Goal: Check status

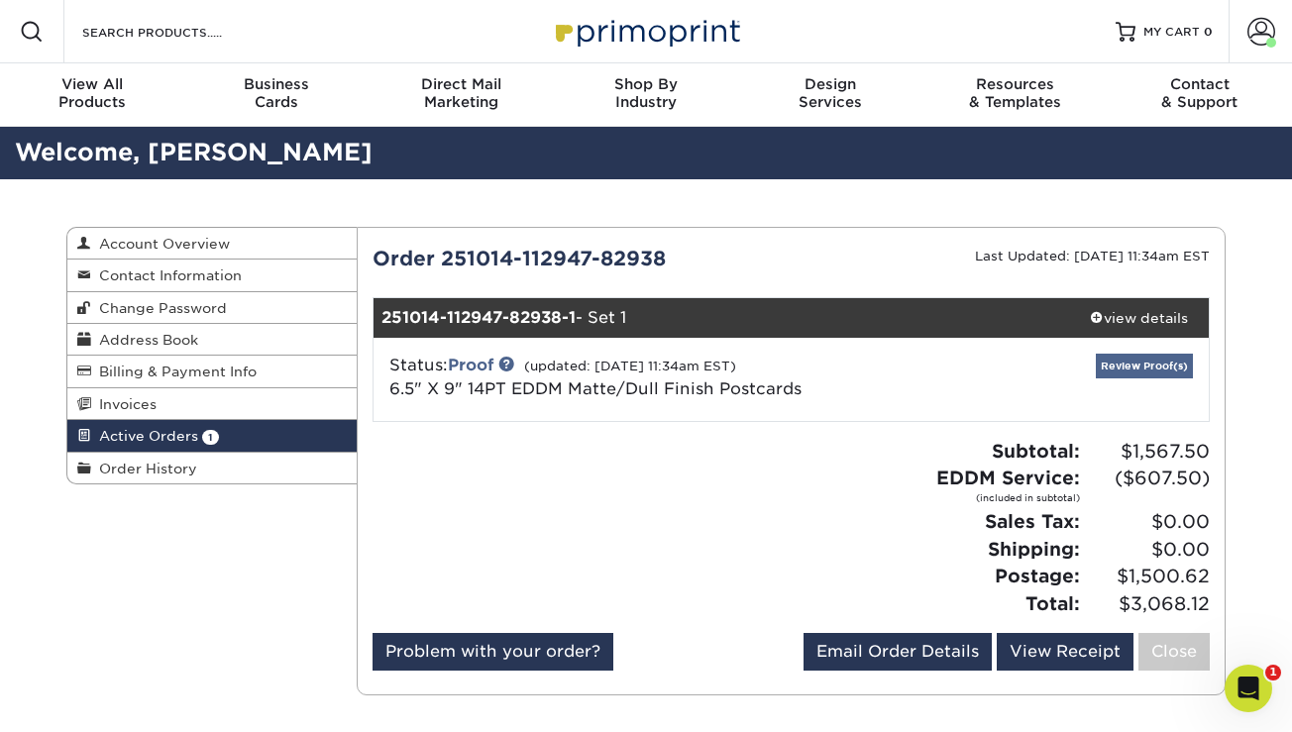
click at [1122, 368] on link "Review Proof(s)" at bounding box center [1144, 366] width 97 height 25
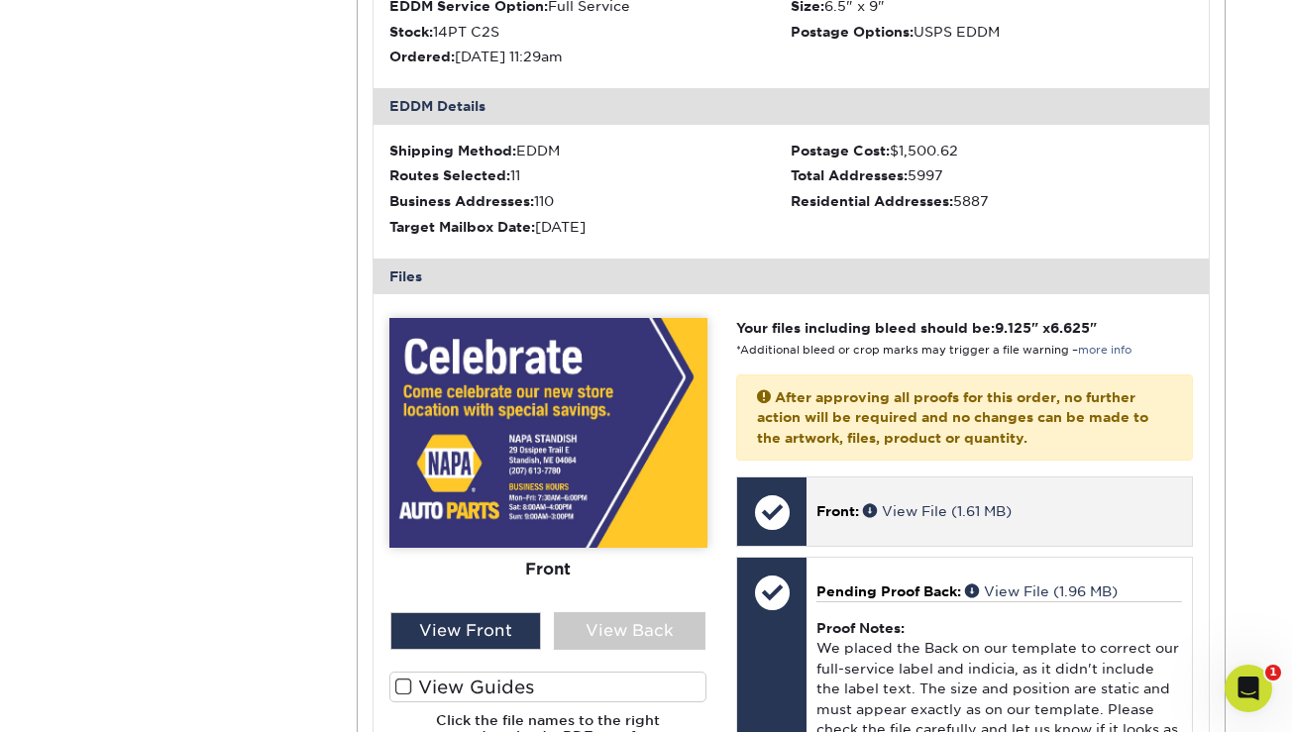
scroll to position [602, 0]
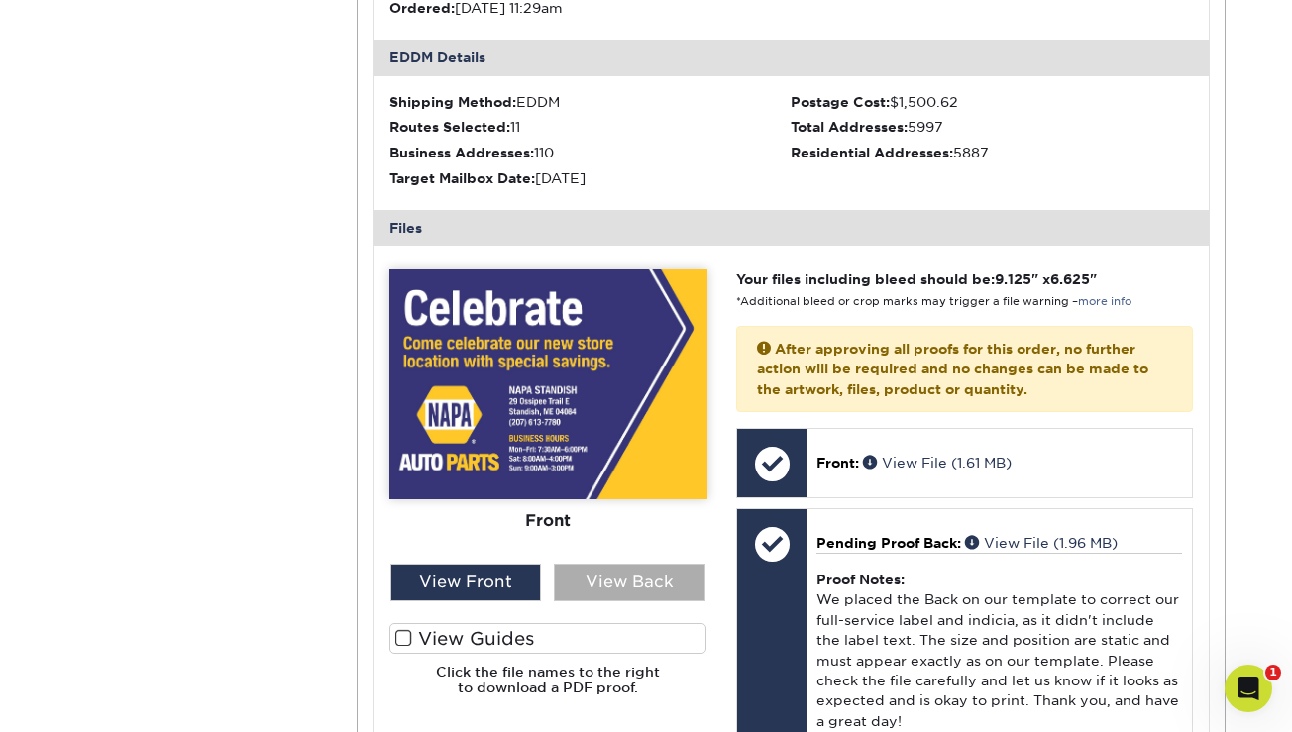
click at [634, 569] on div "View Back" at bounding box center [630, 583] width 152 height 38
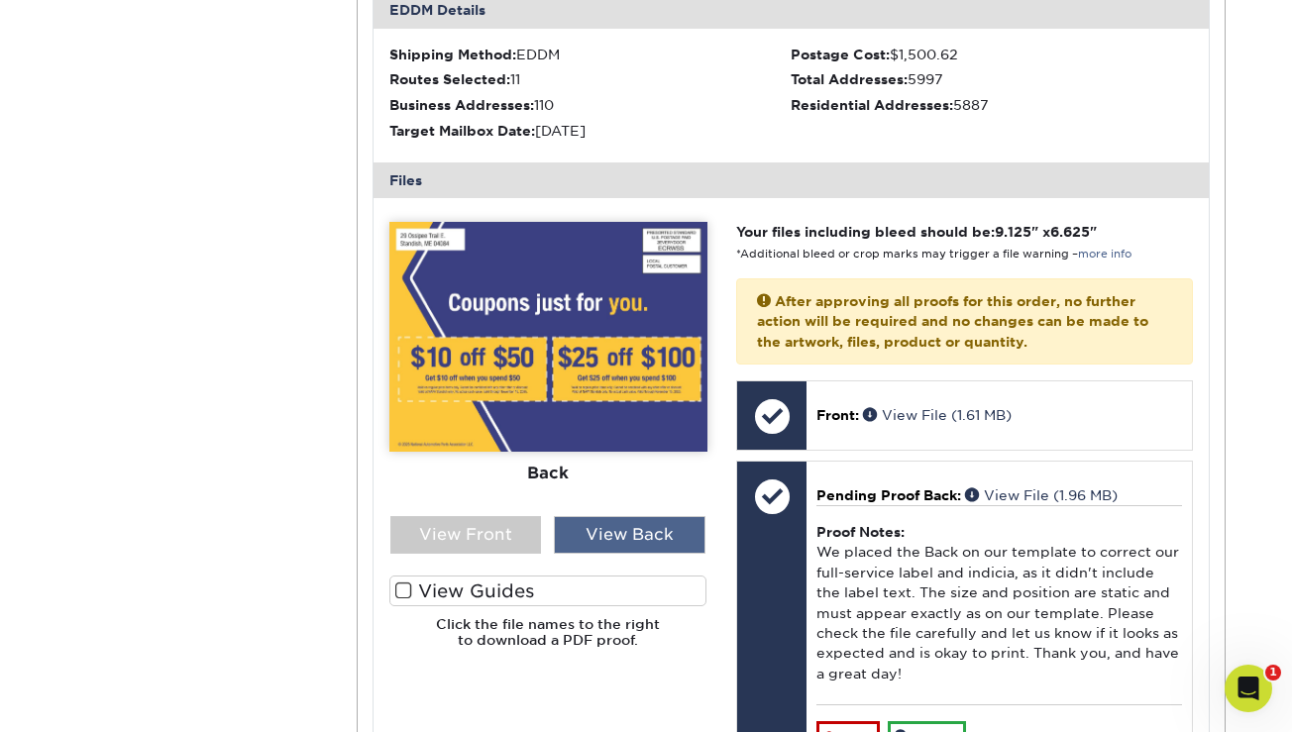
scroll to position [711, 0]
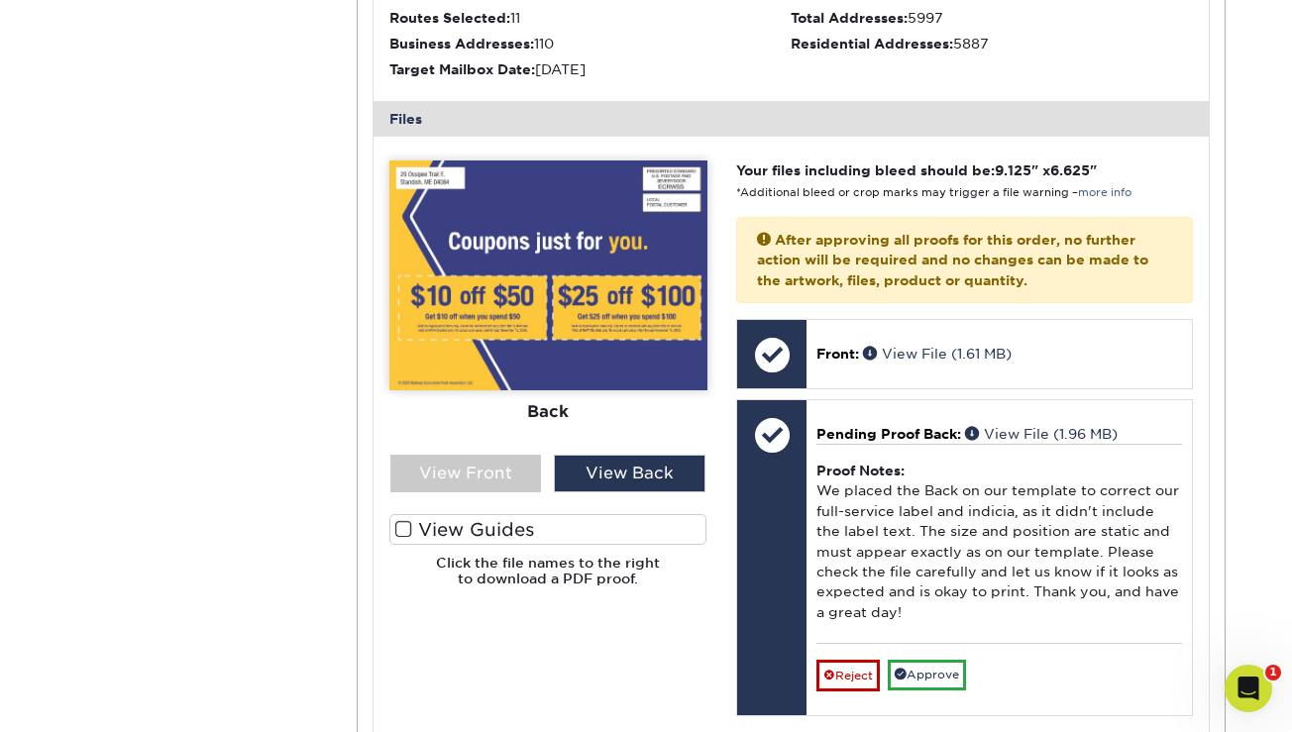
click at [612, 233] on img at bounding box center [548, 276] width 318 height 230
click at [600, 455] on div "View Back" at bounding box center [630, 474] width 152 height 38
click at [485, 266] on img at bounding box center [548, 276] width 318 height 230
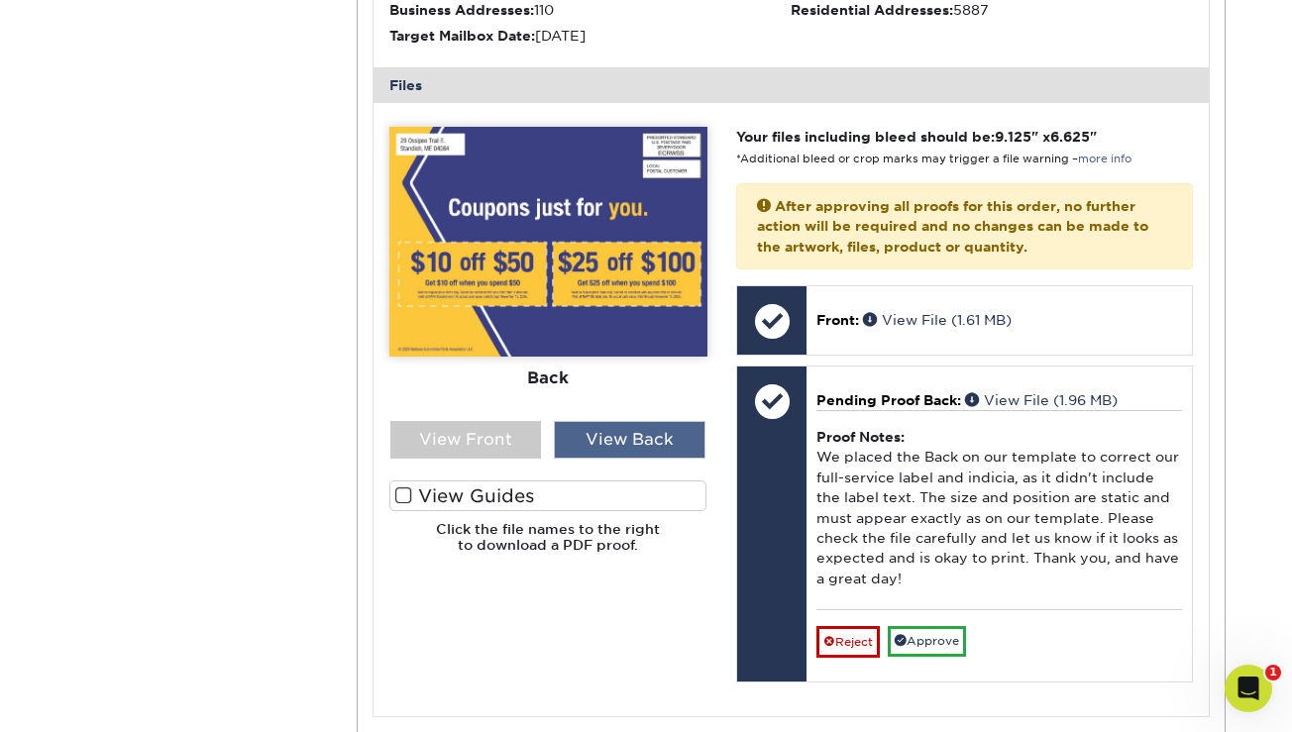
drag, startPoint x: 607, startPoint y: 430, endPoint x: 681, endPoint y: 449, distance: 75.7
click at [681, 449] on div "View Back" at bounding box center [630, 440] width 152 height 38
click at [495, 430] on div "View Front" at bounding box center [466, 440] width 152 height 38
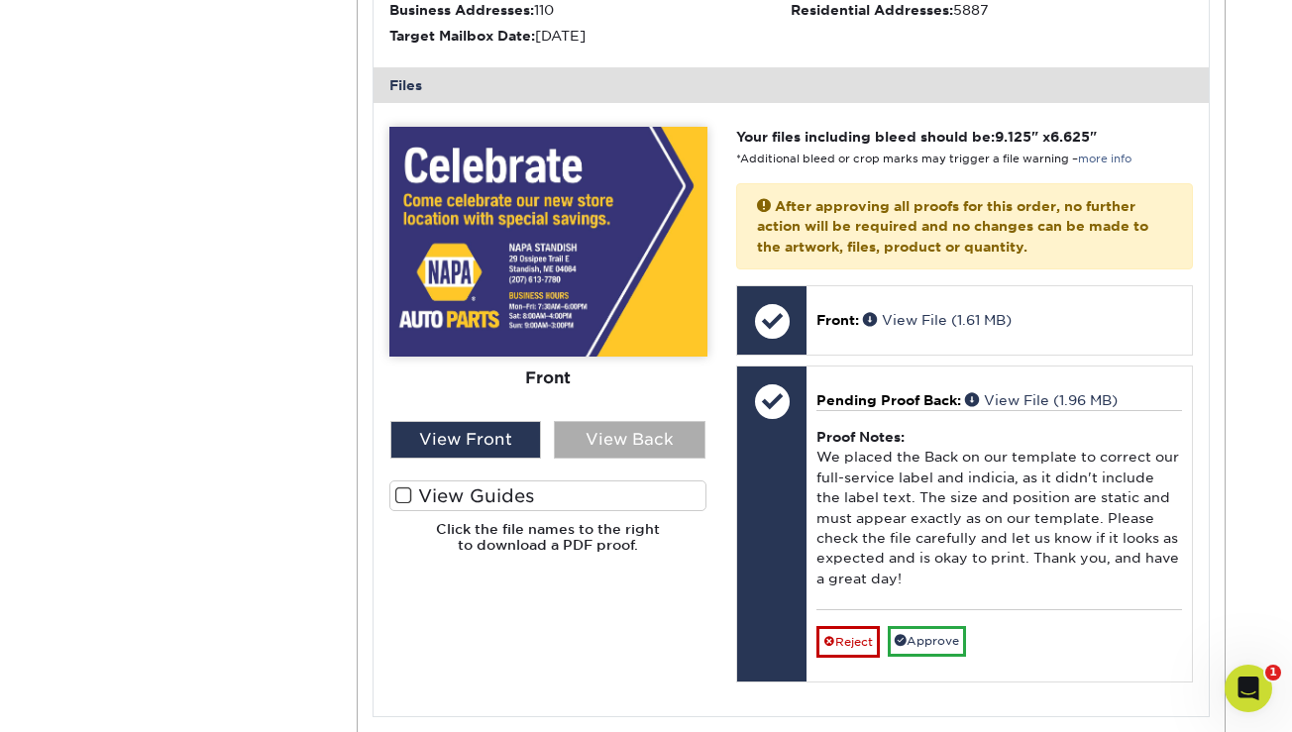
click at [578, 432] on div "View Back" at bounding box center [630, 440] width 152 height 38
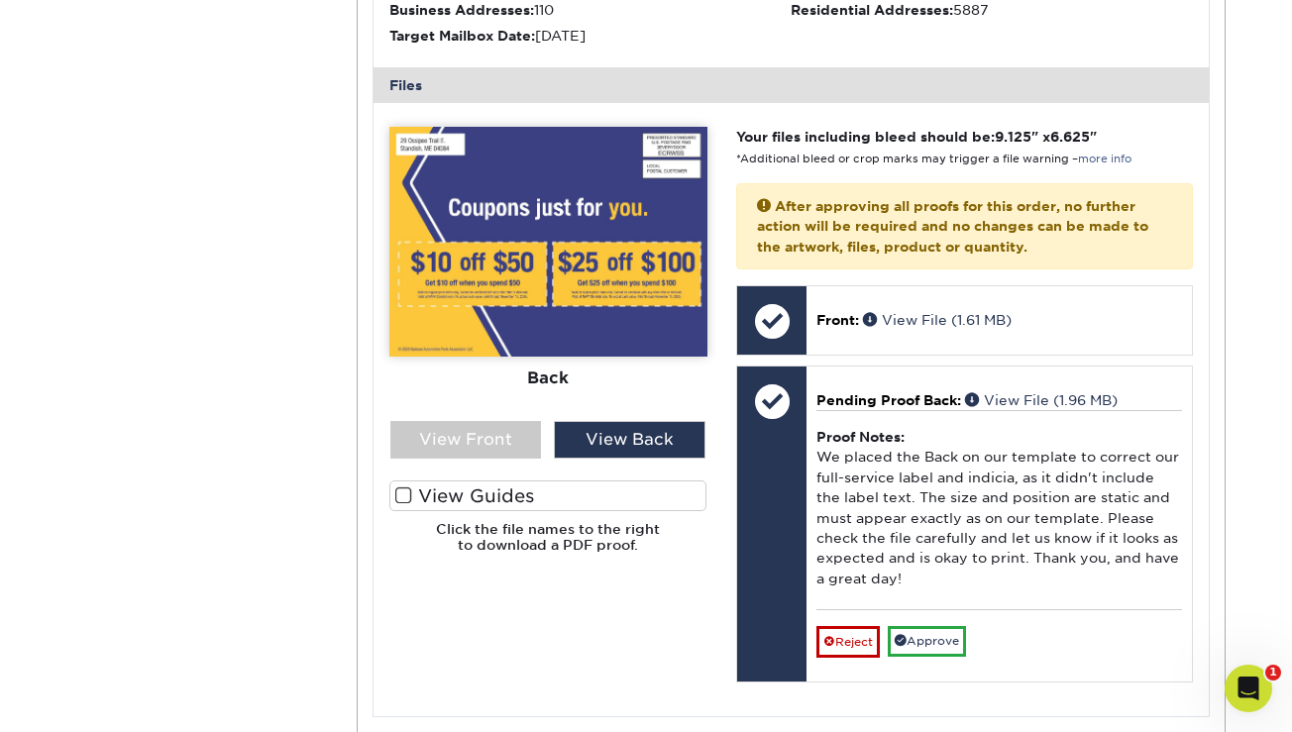
click at [400, 488] on span at bounding box center [403, 495] width 17 height 19
click at [0, 0] on input "View Guides" at bounding box center [0, 0] width 0 height 0
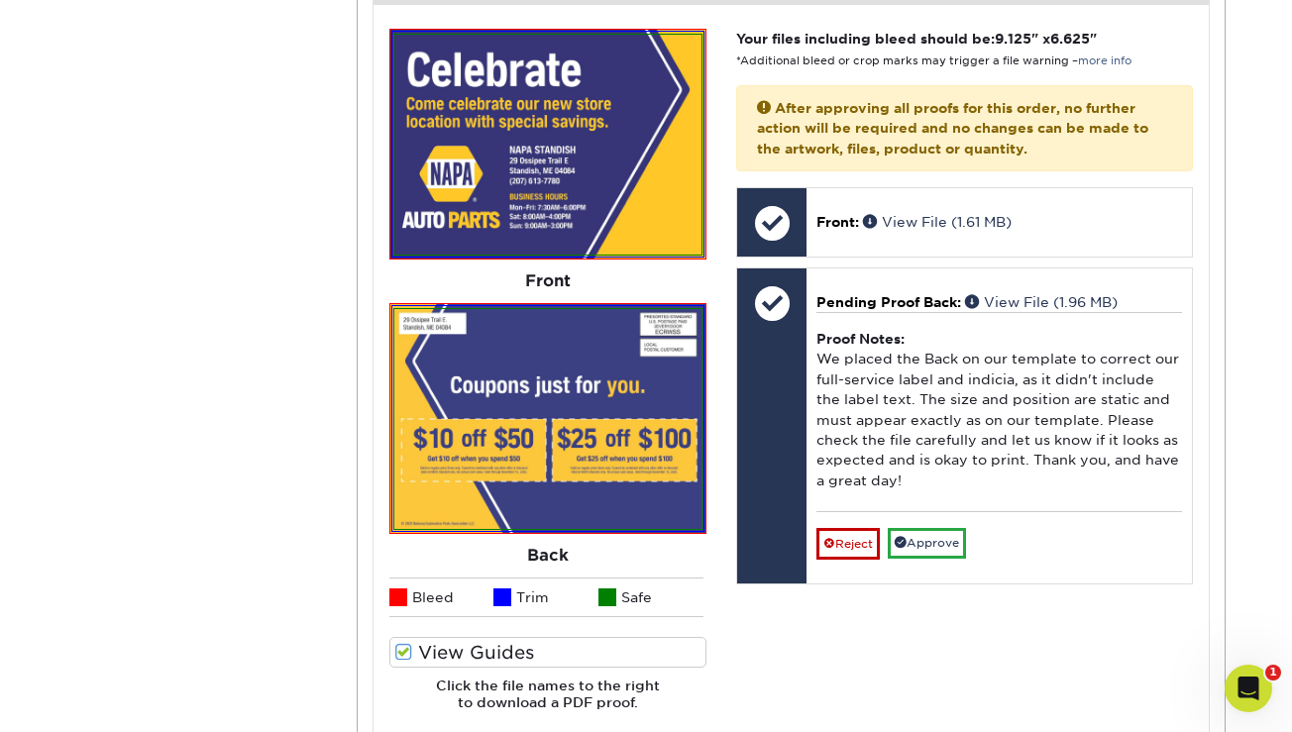
scroll to position [925, 0]
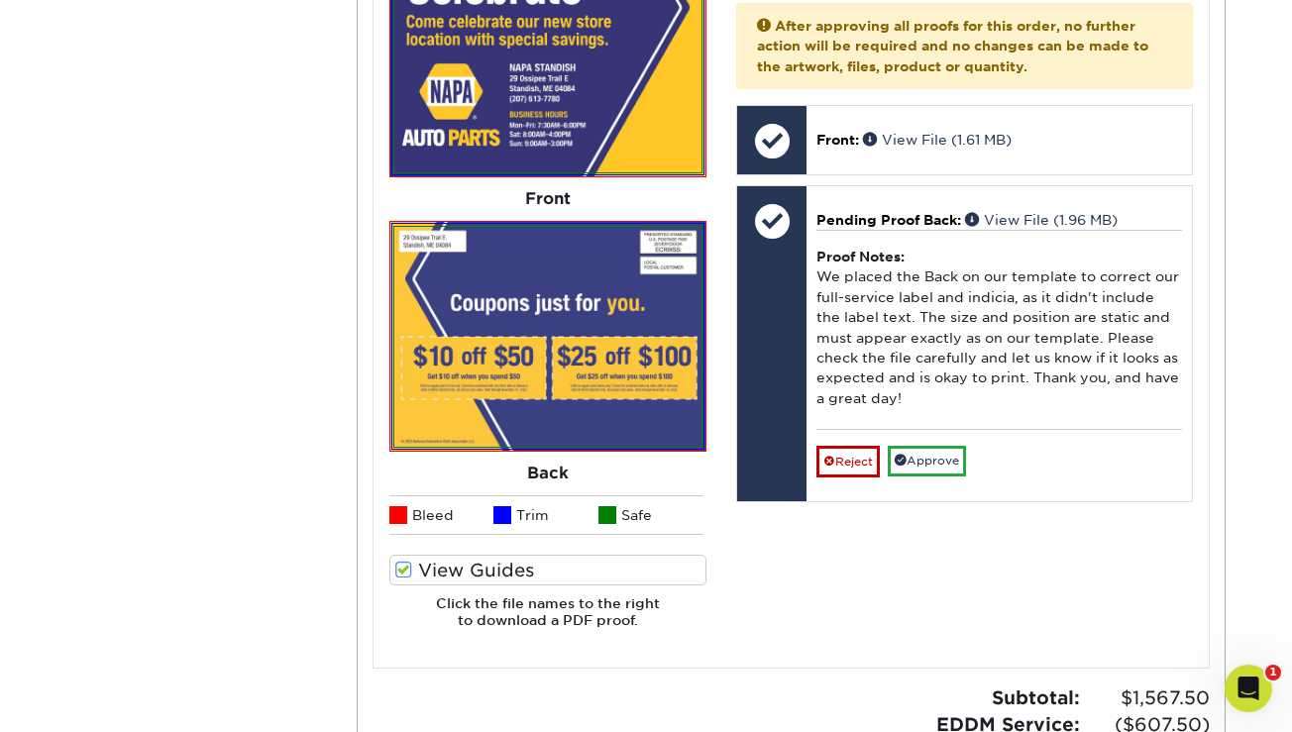
click at [405, 564] on span at bounding box center [403, 570] width 17 height 19
click at [0, 0] on input "View Guides" at bounding box center [0, 0] width 0 height 0
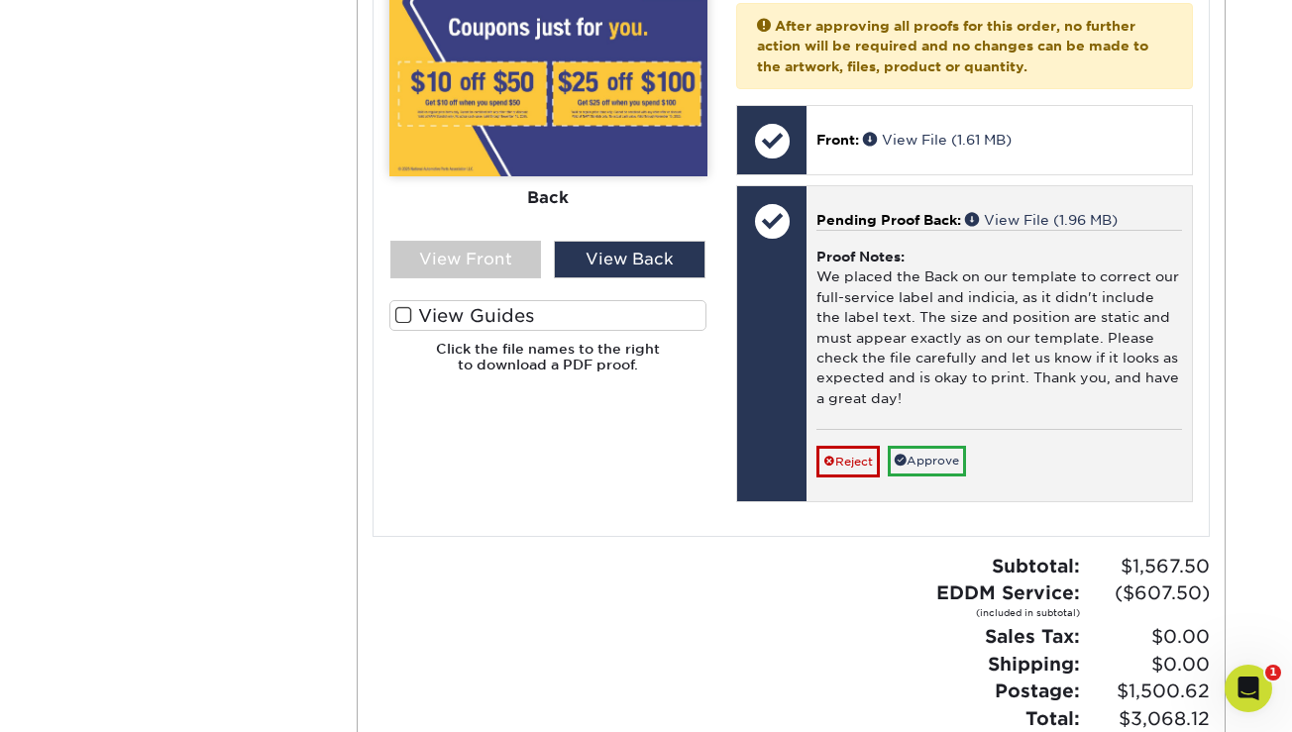
click at [939, 230] on div "Proof Notes: We placed the Back on our template to correct our full-service lab…" at bounding box center [999, 329] width 366 height 199
click at [986, 295] on div "Proof Notes: We placed the Back on our template to correct our full-service lab…" at bounding box center [999, 329] width 366 height 199
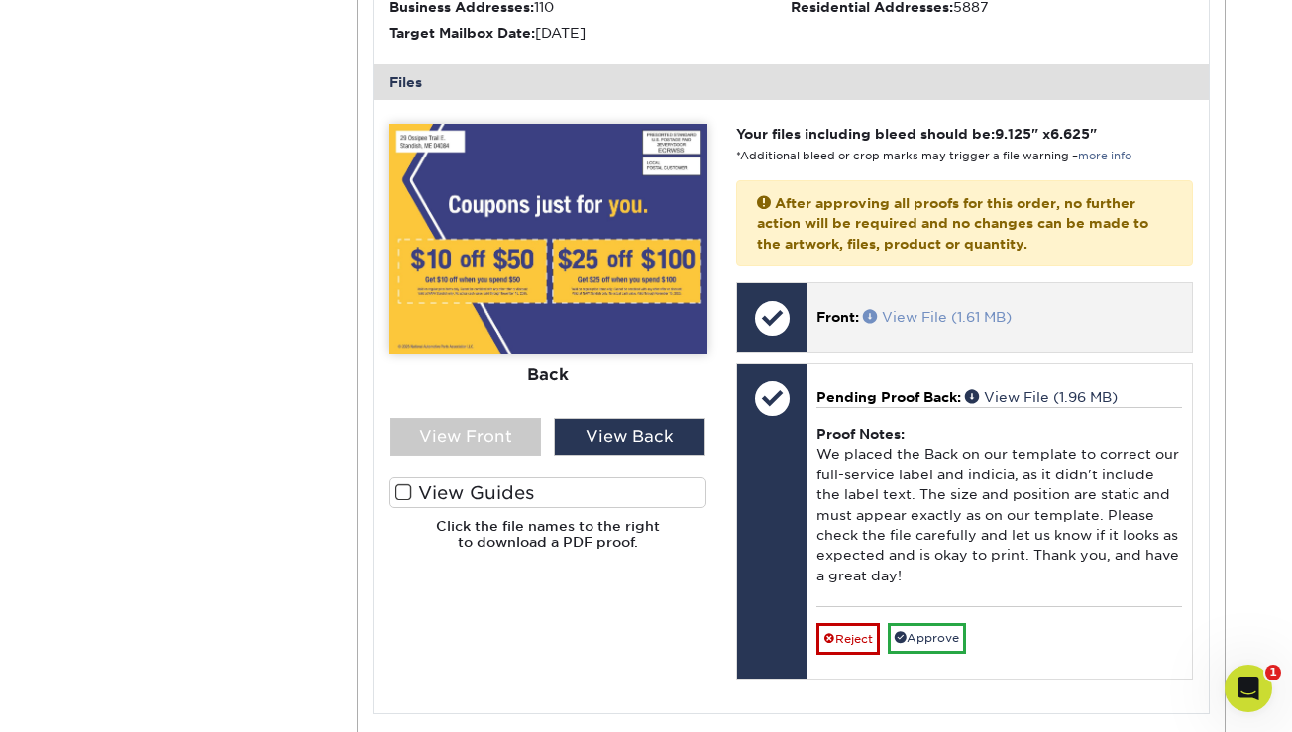
click at [974, 309] on link "View File (1.61 MB)" at bounding box center [937, 317] width 149 height 16
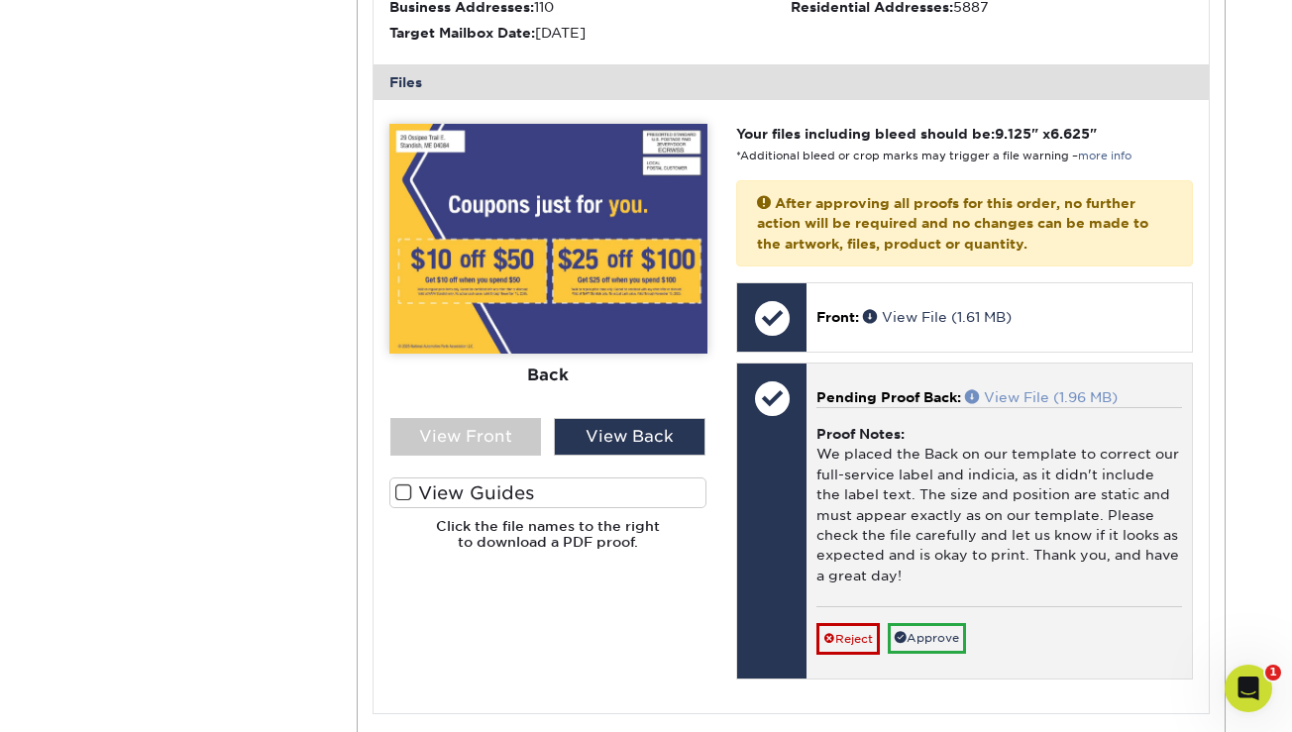
click at [1052, 389] on link "View File (1.96 MB)" at bounding box center [1041, 397] width 153 height 16
click at [932, 626] on link "Approve" at bounding box center [927, 638] width 78 height 31
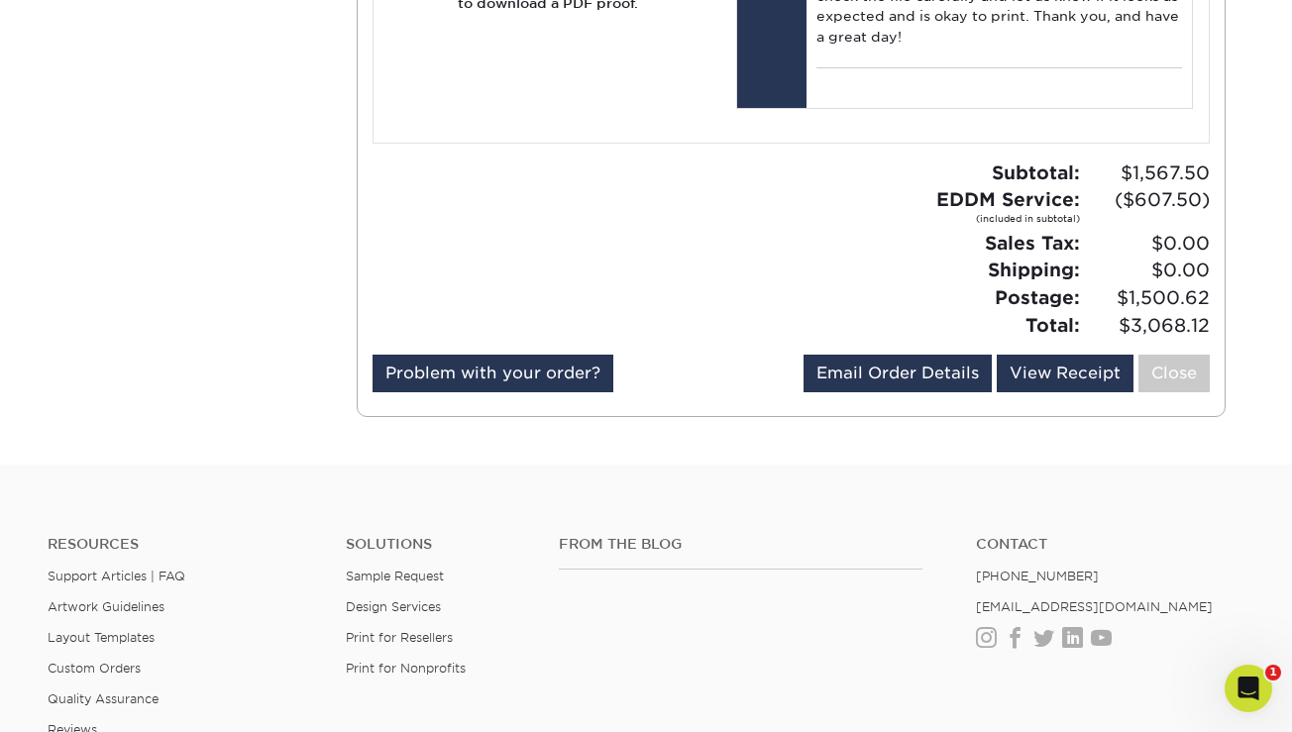
scroll to position [22, 0]
